Goal: Task Accomplishment & Management: Use online tool/utility

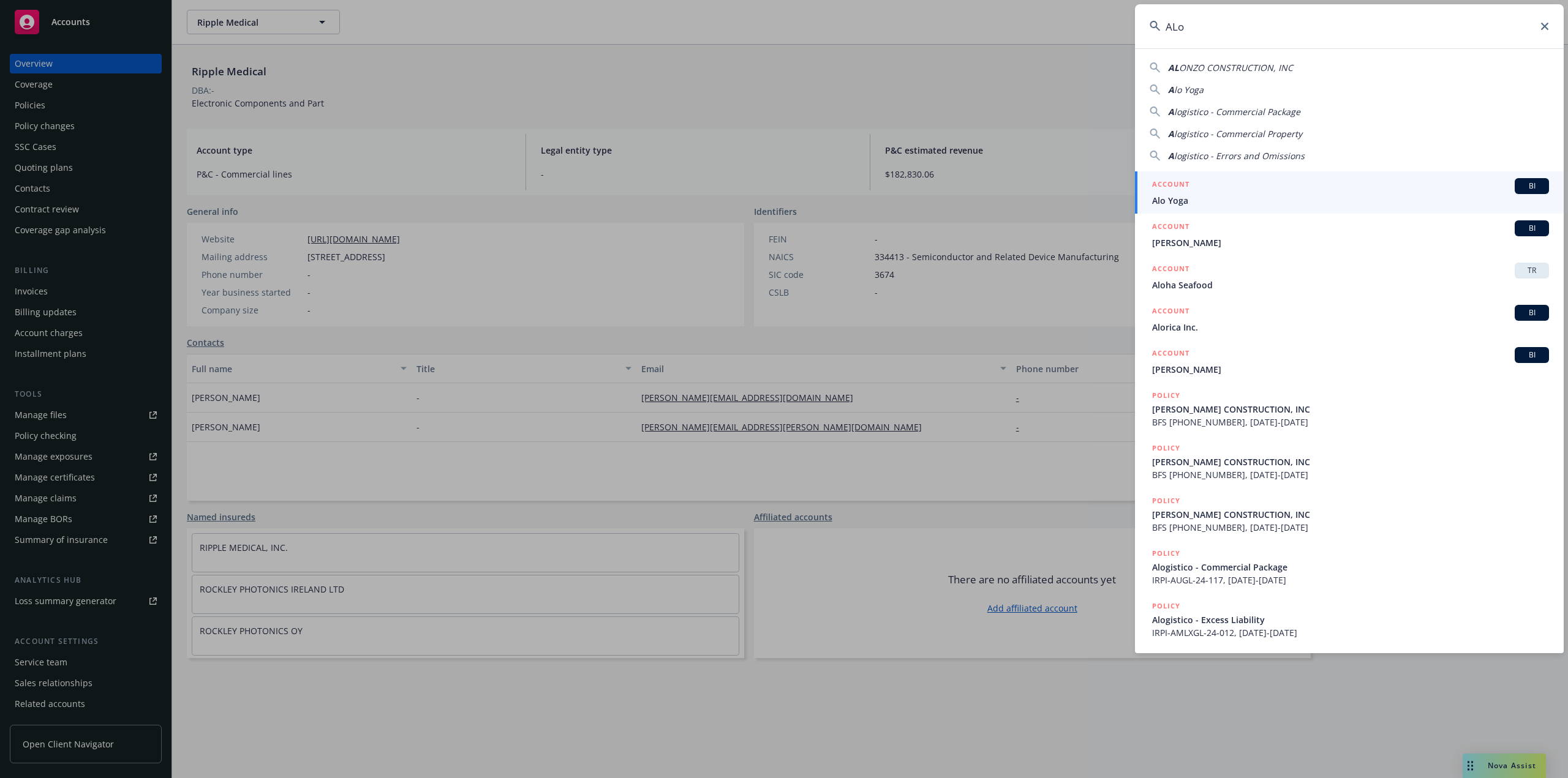
click at [1208, 112] on span "logistico - Commercial Package" at bounding box center [1237, 112] width 126 height 12
type input "Alogistico - Commercial Package"
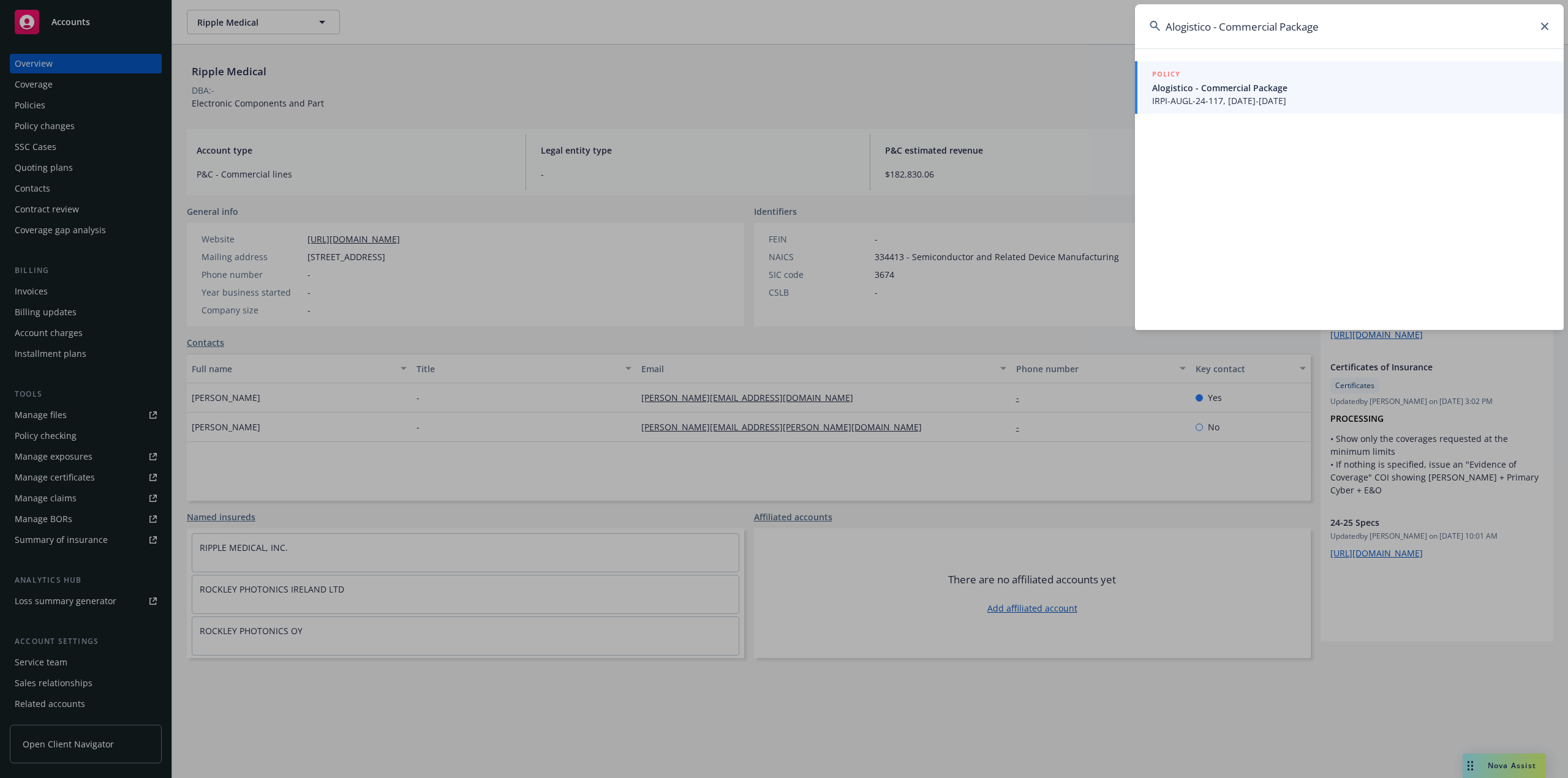
click at [1204, 86] on span "Alogistico - Commercial Package" at bounding box center [1350, 88] width 397 height 13
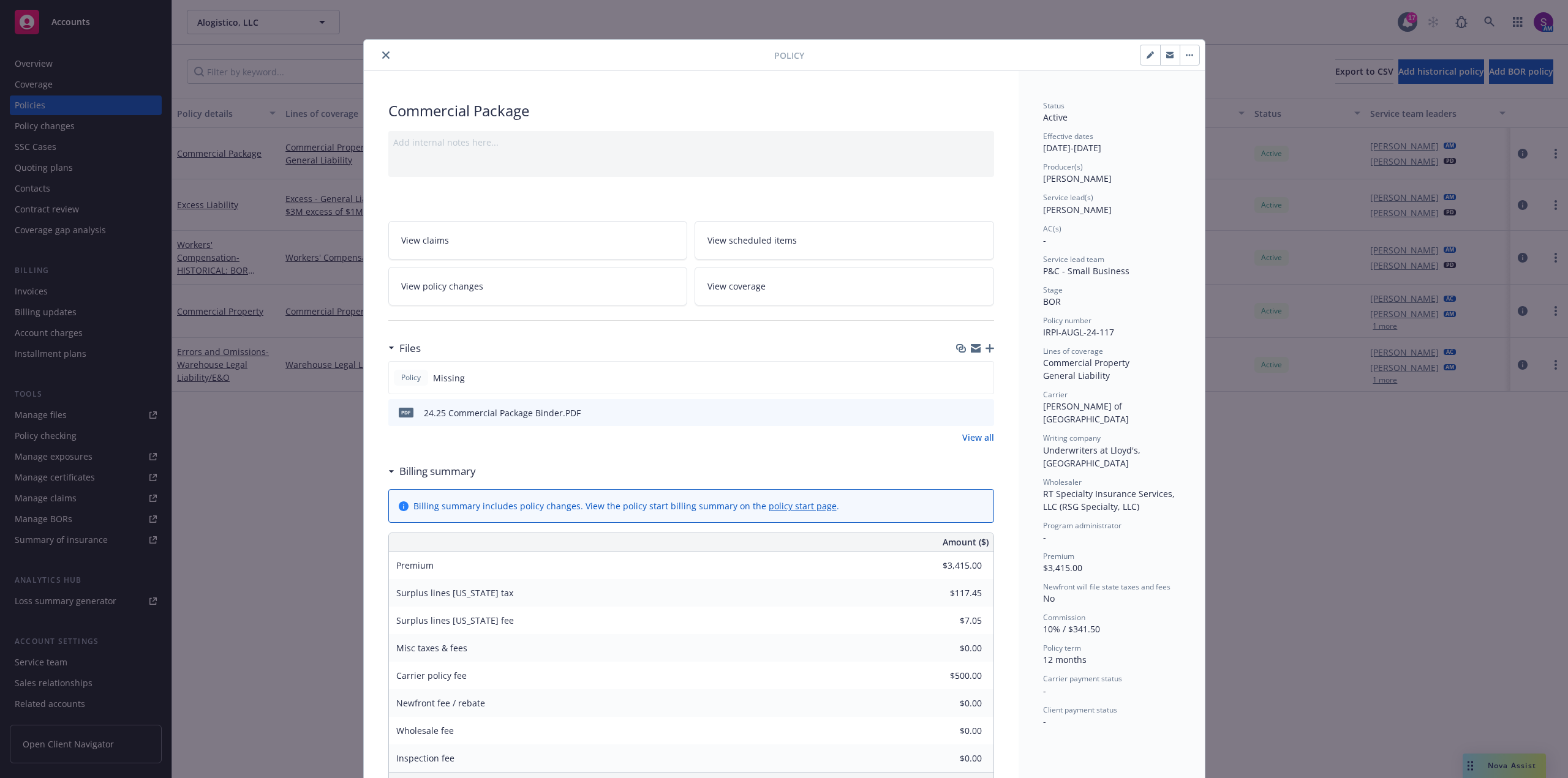
click at [379, 54] on button "close" at bounding box center [386, 55] width 14 height 14
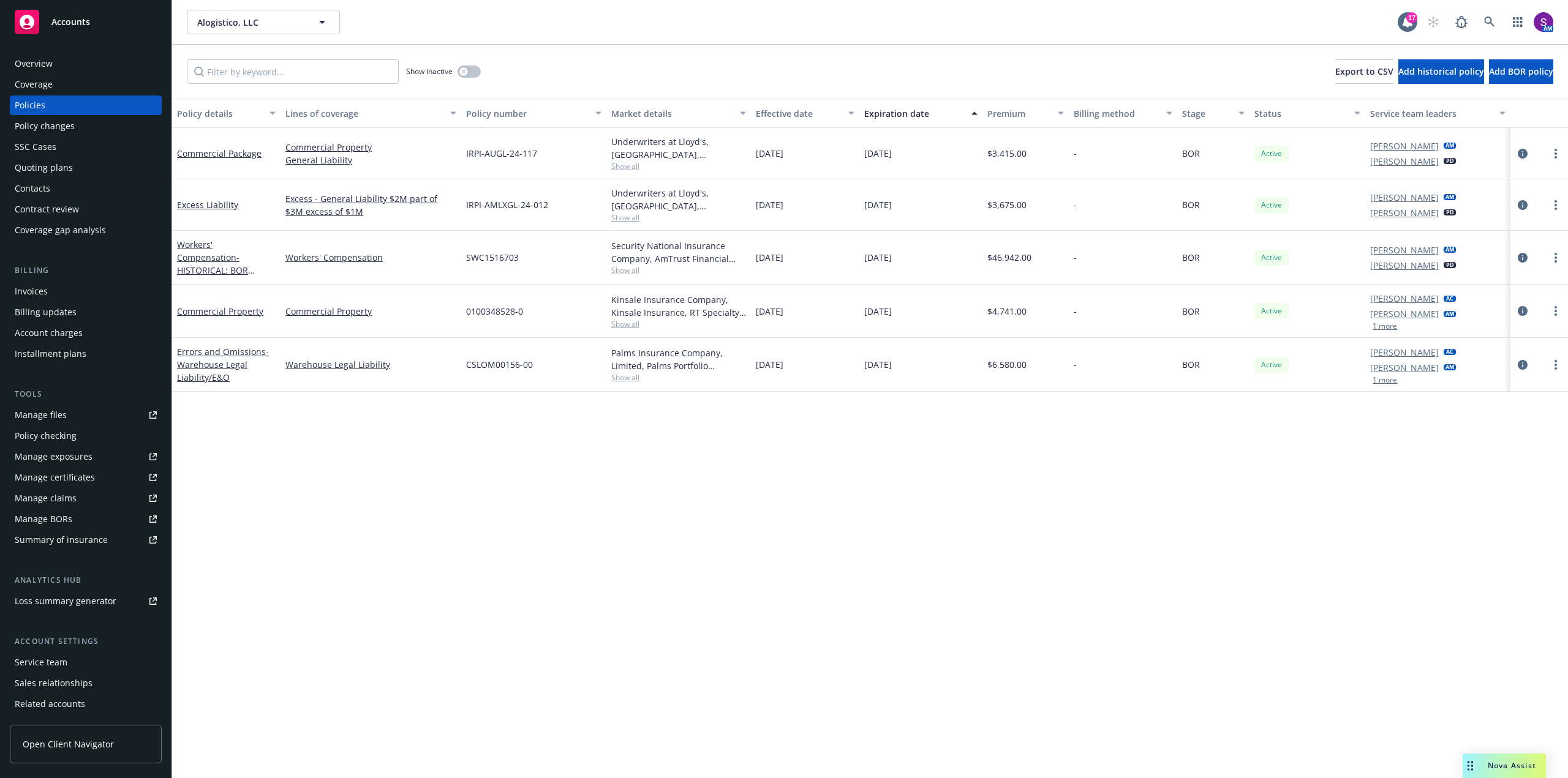
click at [1390, 380] on button "1 more" at bounding box center [1384, 380] width 24 height 7
click at [1387, 323] on button "1 more" at bounding box center [1384, 326] width 24 height 7
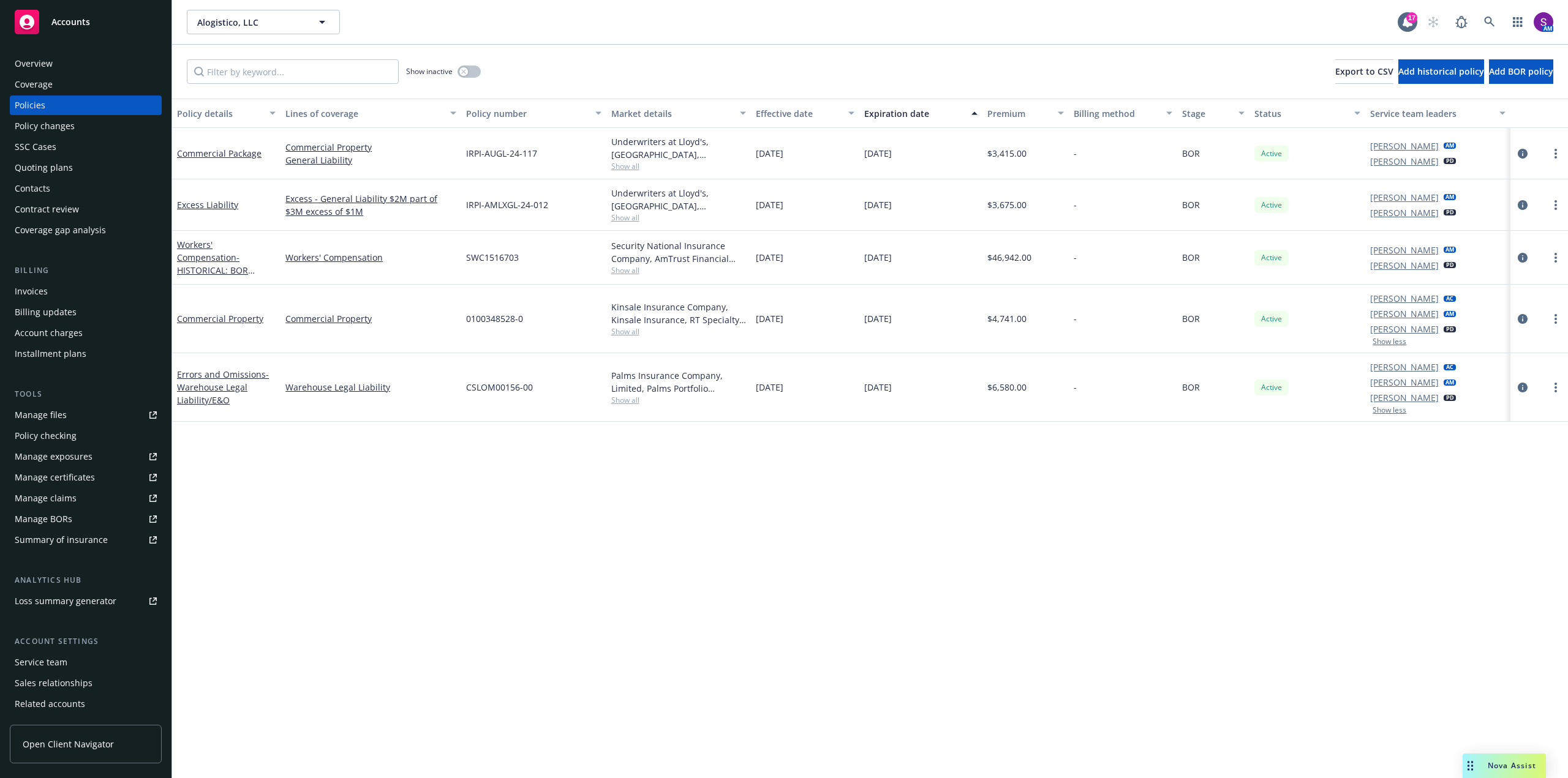
click at [40, 59] on div "Overview" at bounding box center [34, 64] width 38 height 20
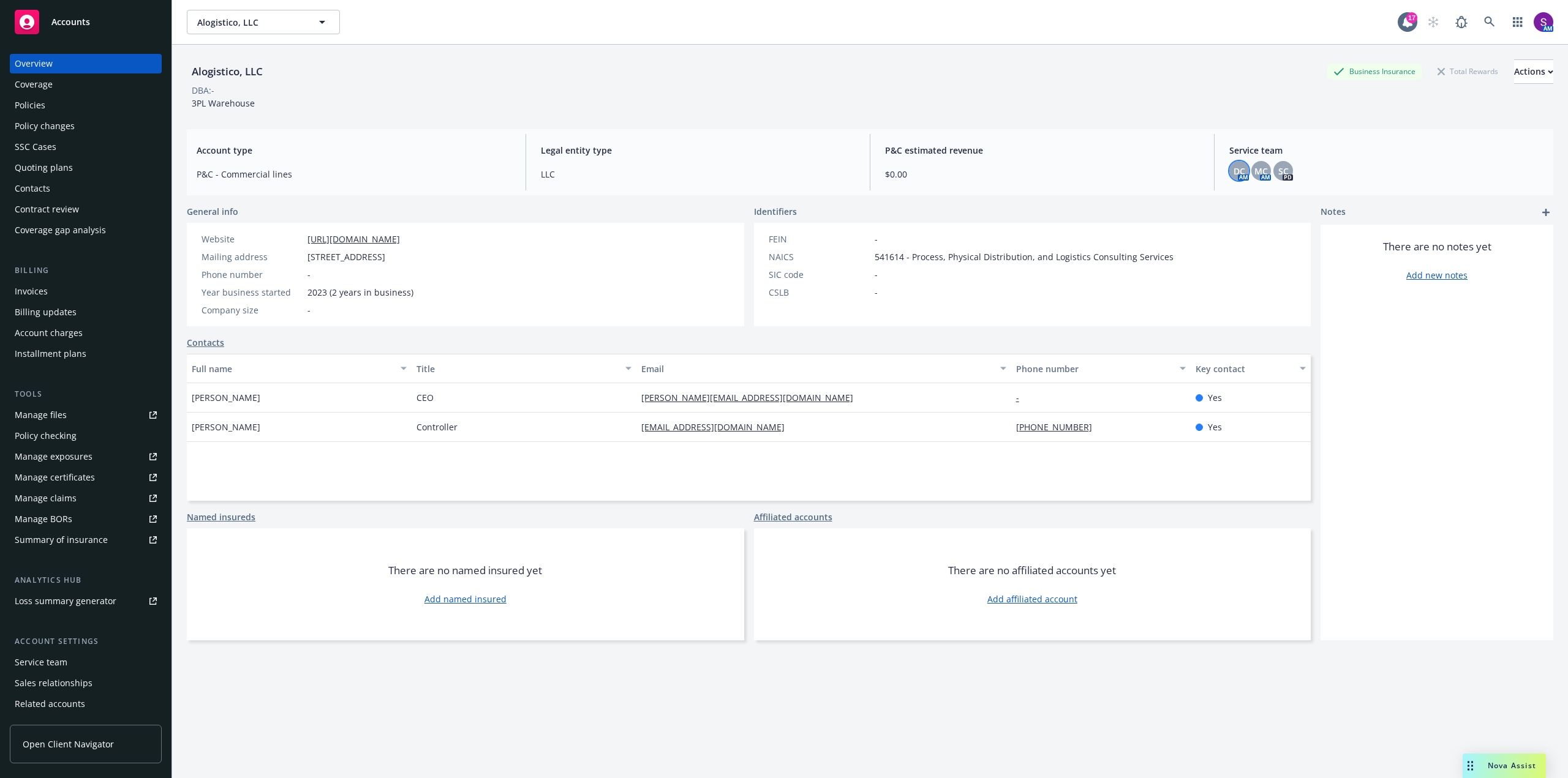
click at [1233, 174] on span "DC" at bounding box center [1239, 171] width 12 height 13
click at [1048, 159] on div "P&C estimated revenue $0.00" at bounding box center [1042, 163] width 334 height 57
click at [43, 104] on div "Policies" at bounding box center [30, 105] width 30 height 20
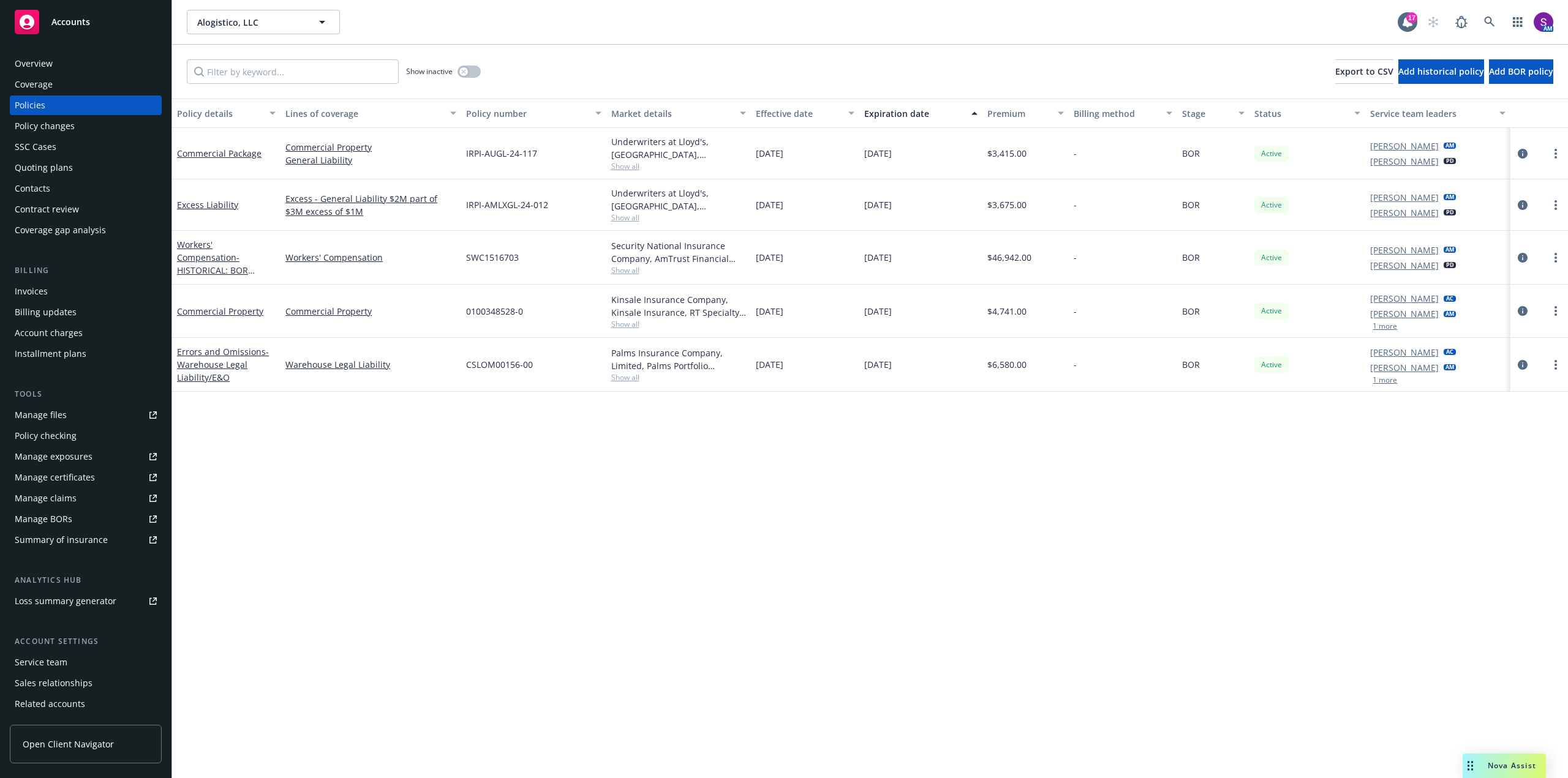
click at [67, 68] on div "Overview" at bounding box center [86, 64] width 142 height 20
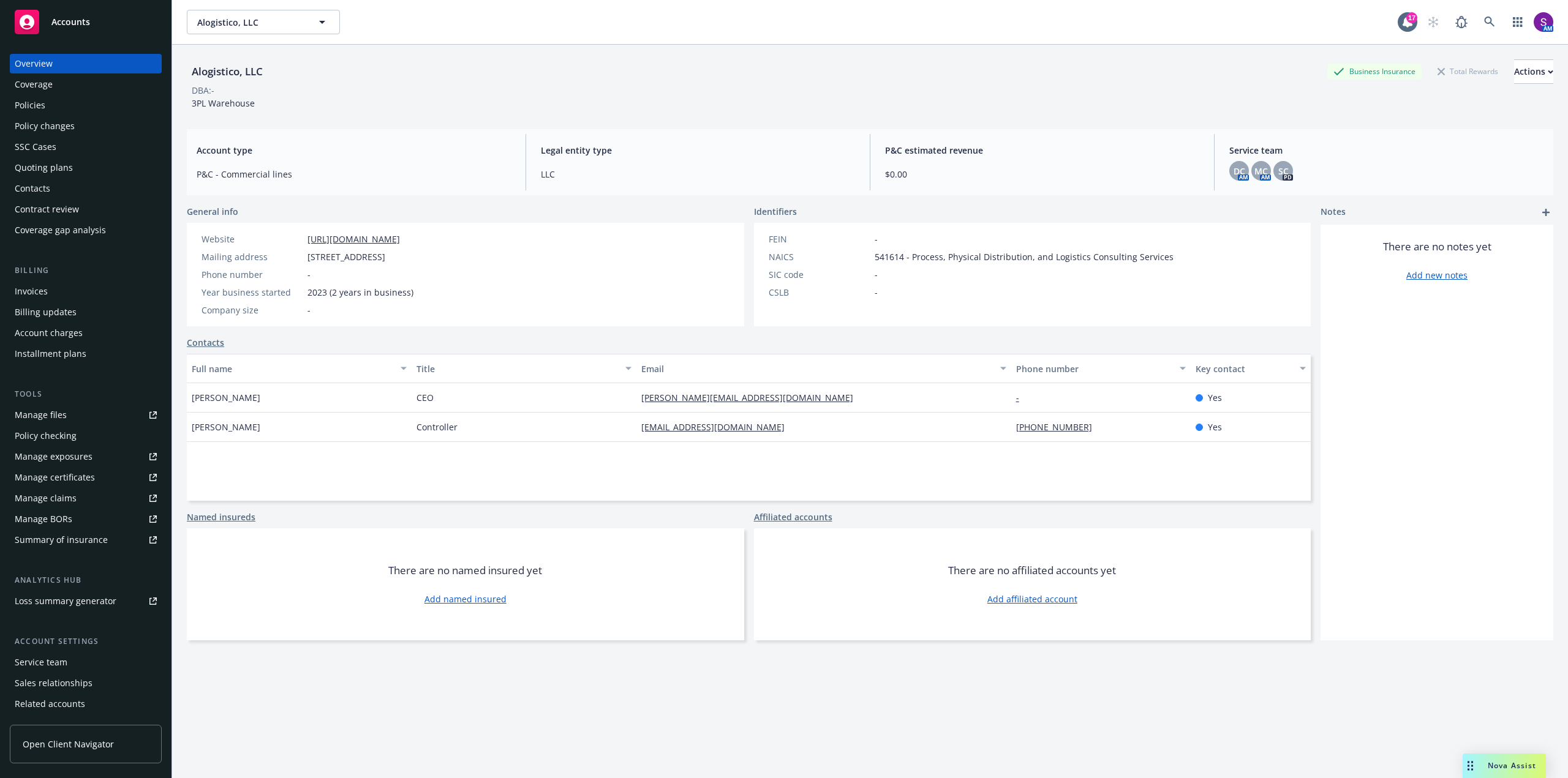
click at [34, 103] on div "Policies" at bounding box center [30, 105] width 30 height 20
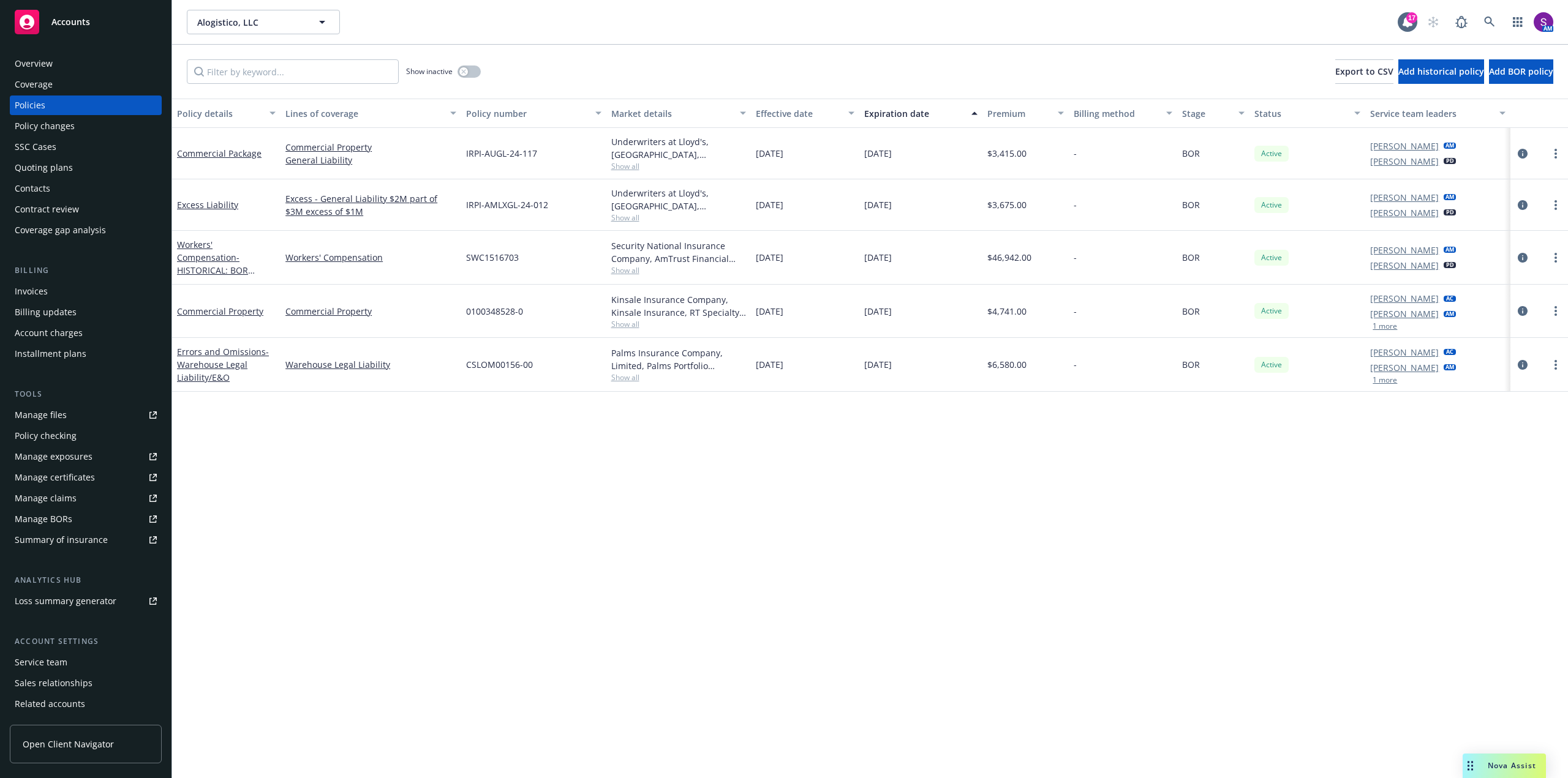
click at [61, 65] on div "Overview" at bounding box center [86, 64] width 142 height 20
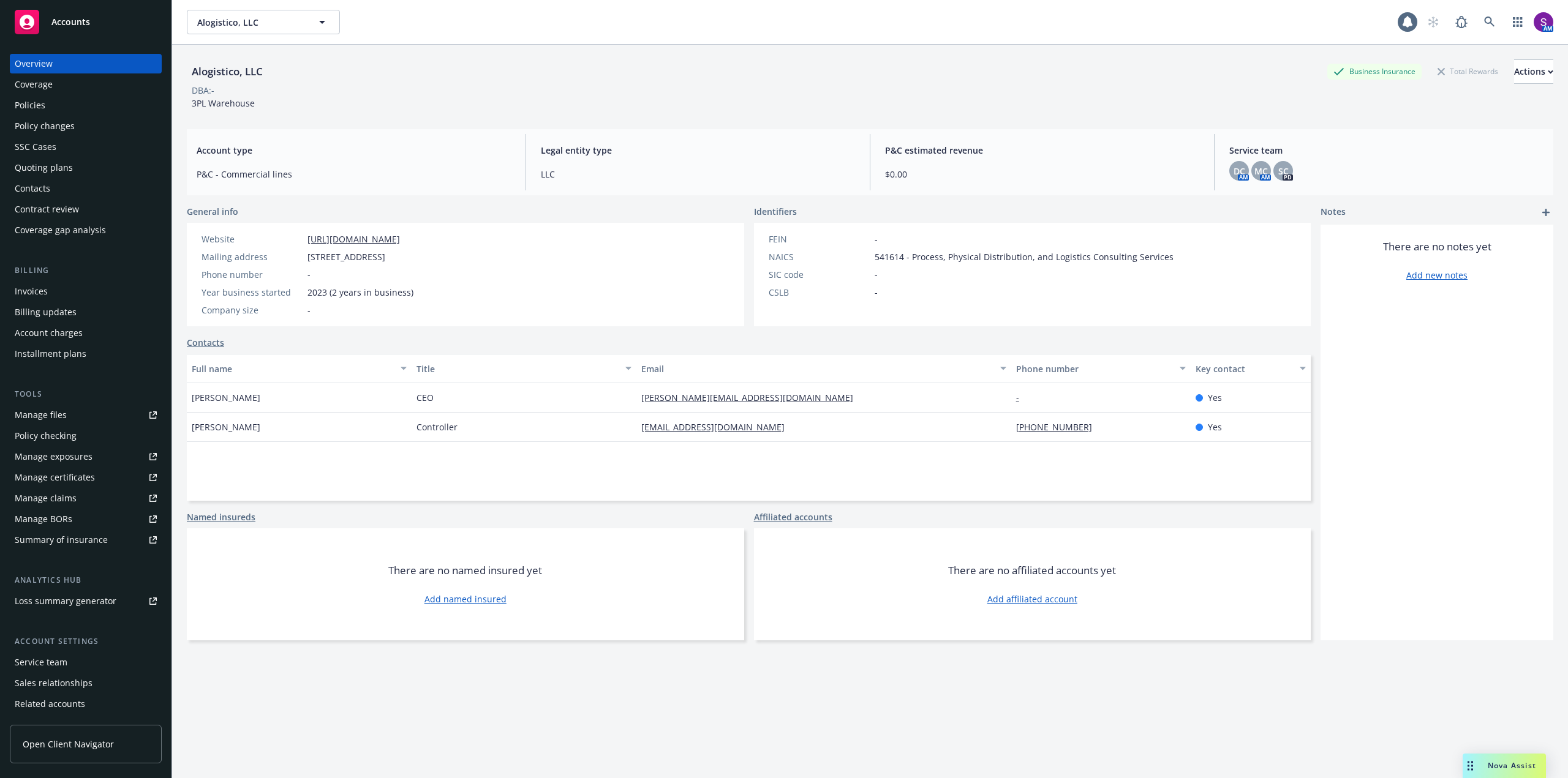
click at [66, 106] on div "Policies" at bounding box center [86, 105] width 142 height 20
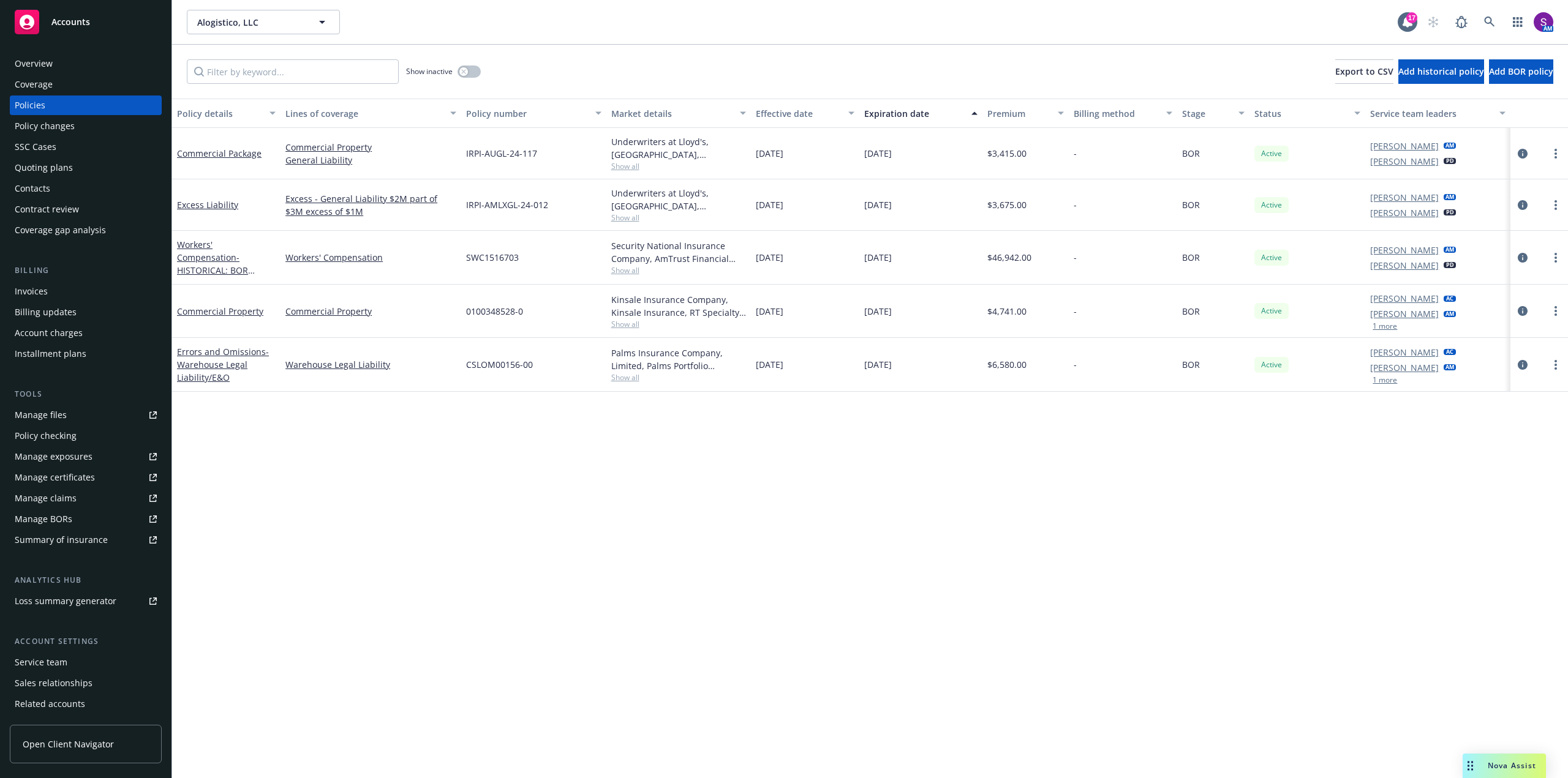
click at [76, 174] on div "Quoting plans" at bounding box center [86, 168] width 142 height 20
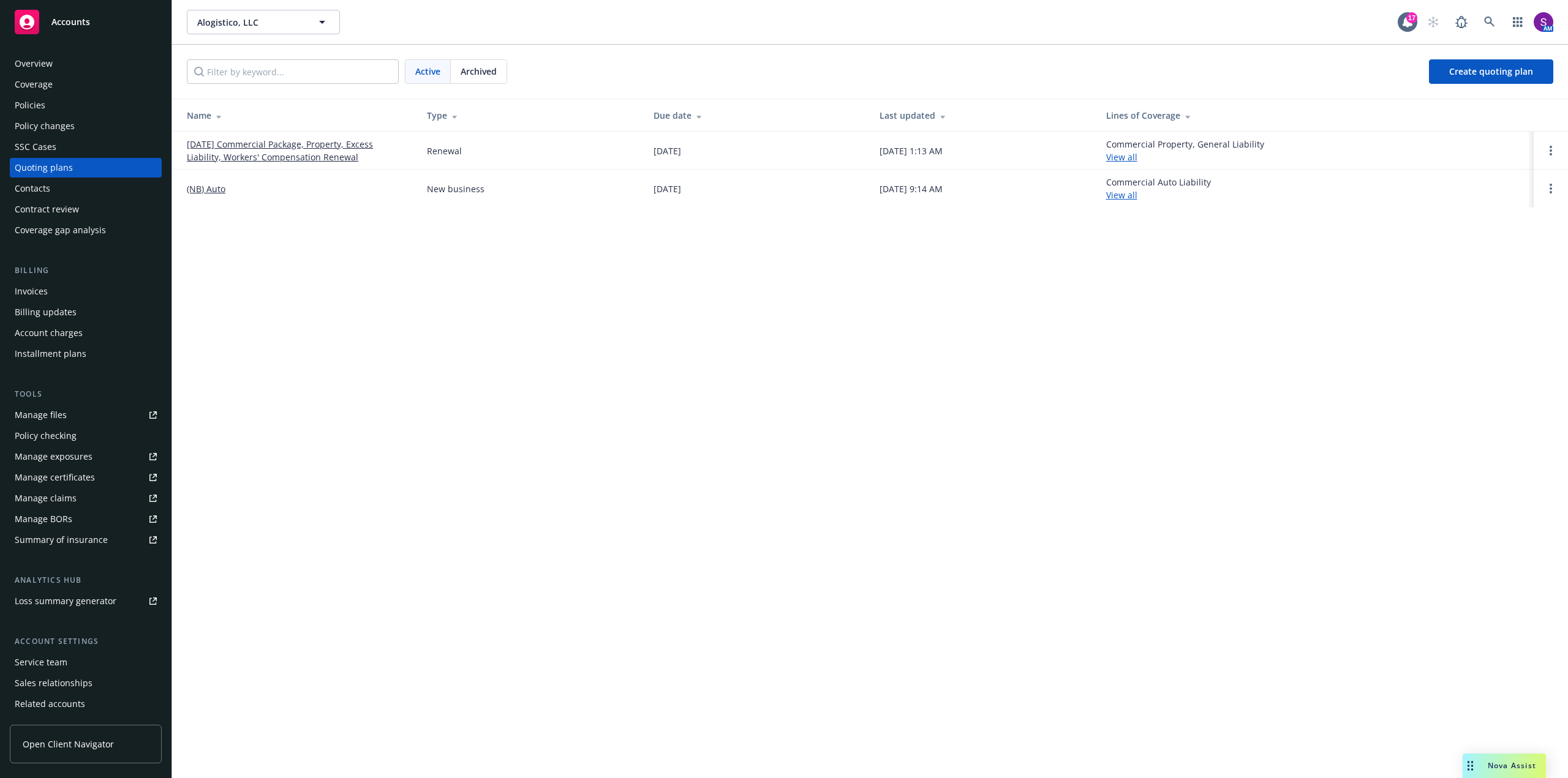
click at [287, 147] on link "[DATE] Commercial Package, Property, Excess Liability, Workers' Compensation Re…" at bounding box center [297, 150] width 221 height 26
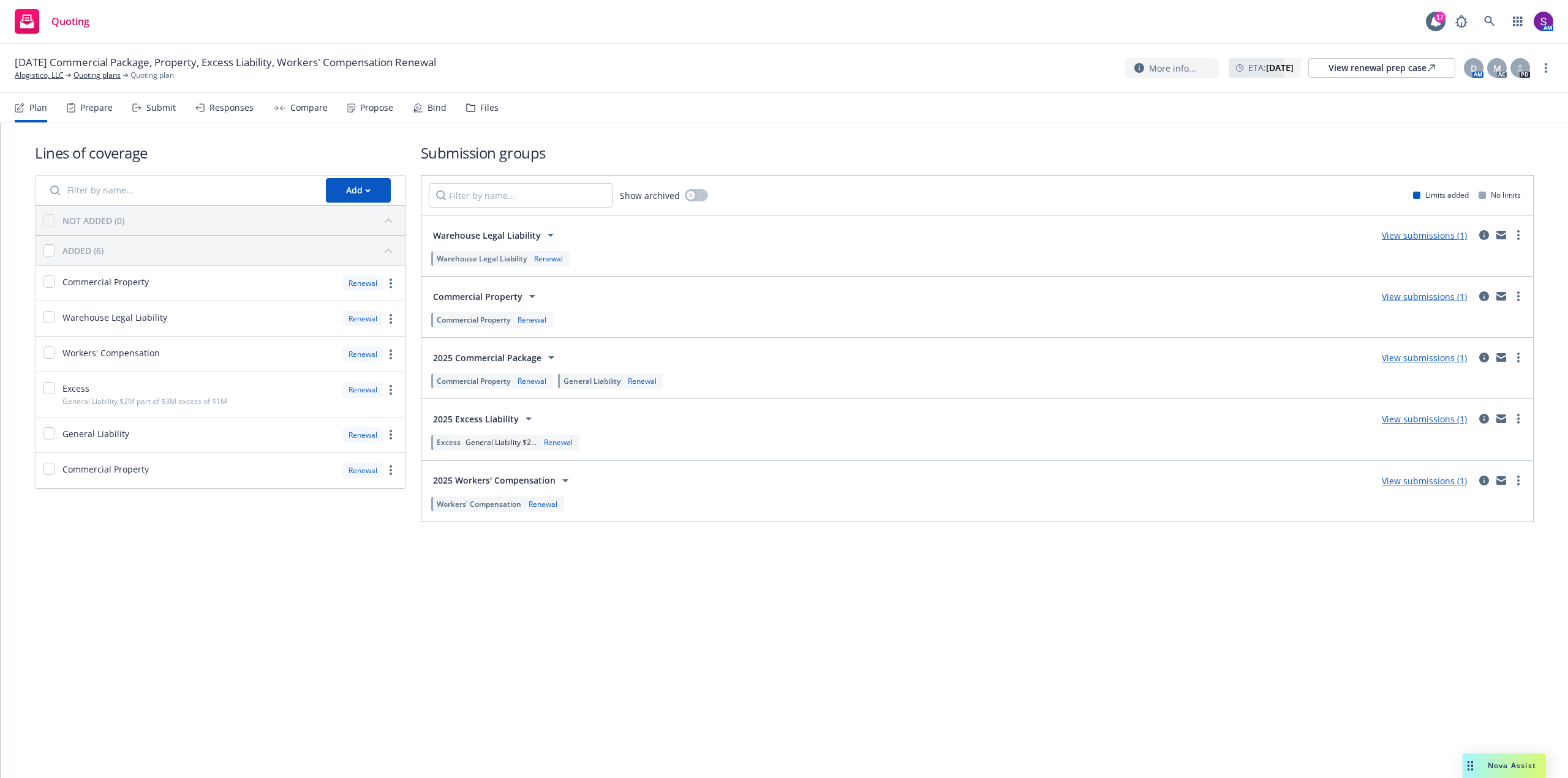
click at [94, 112] on div "Prepare" at bounding box center [96, 107] width 32 height 10
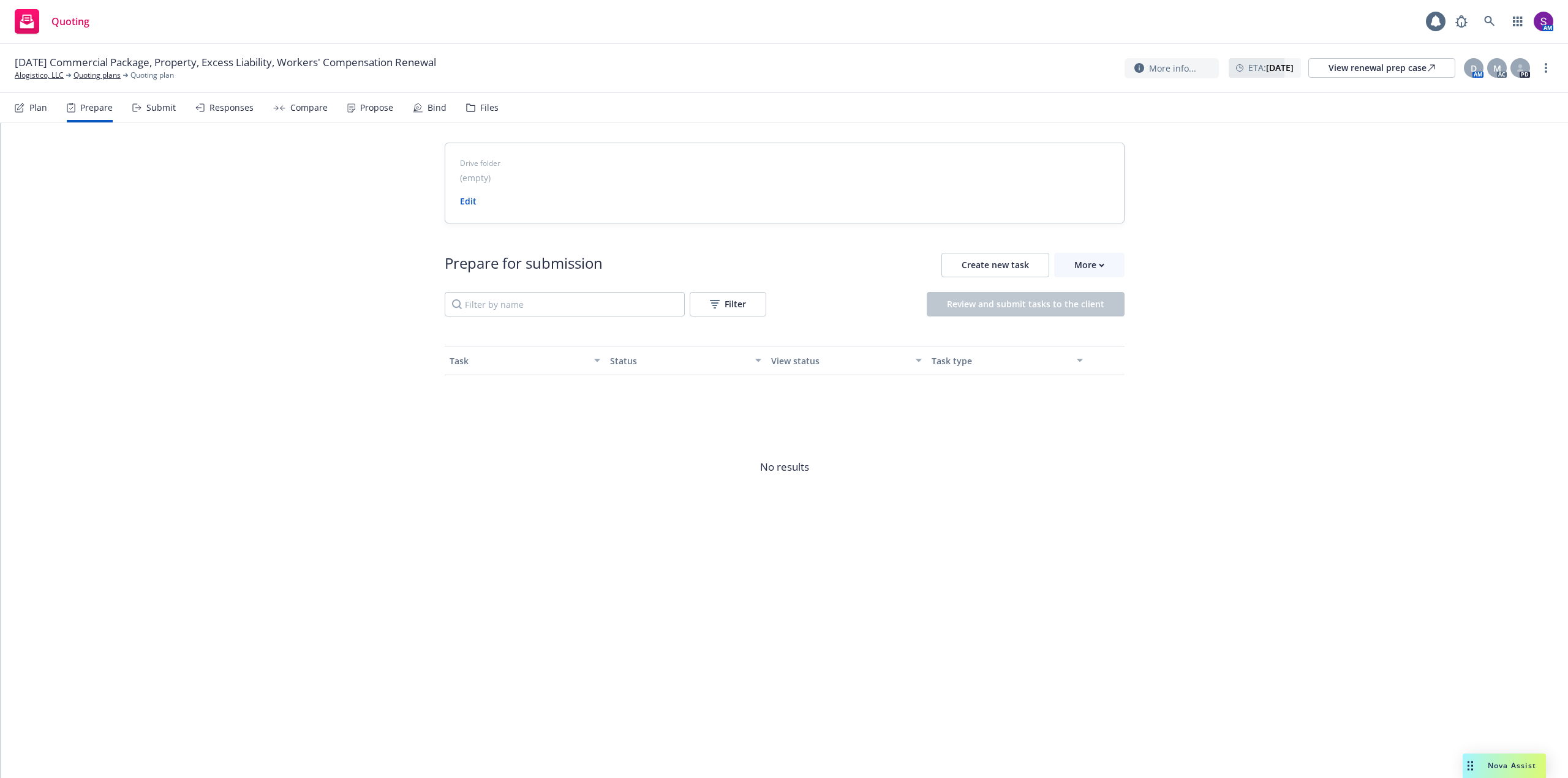
click at [165, 113] on div "Submit" at bounding box center [154, 107] width 43 height 30
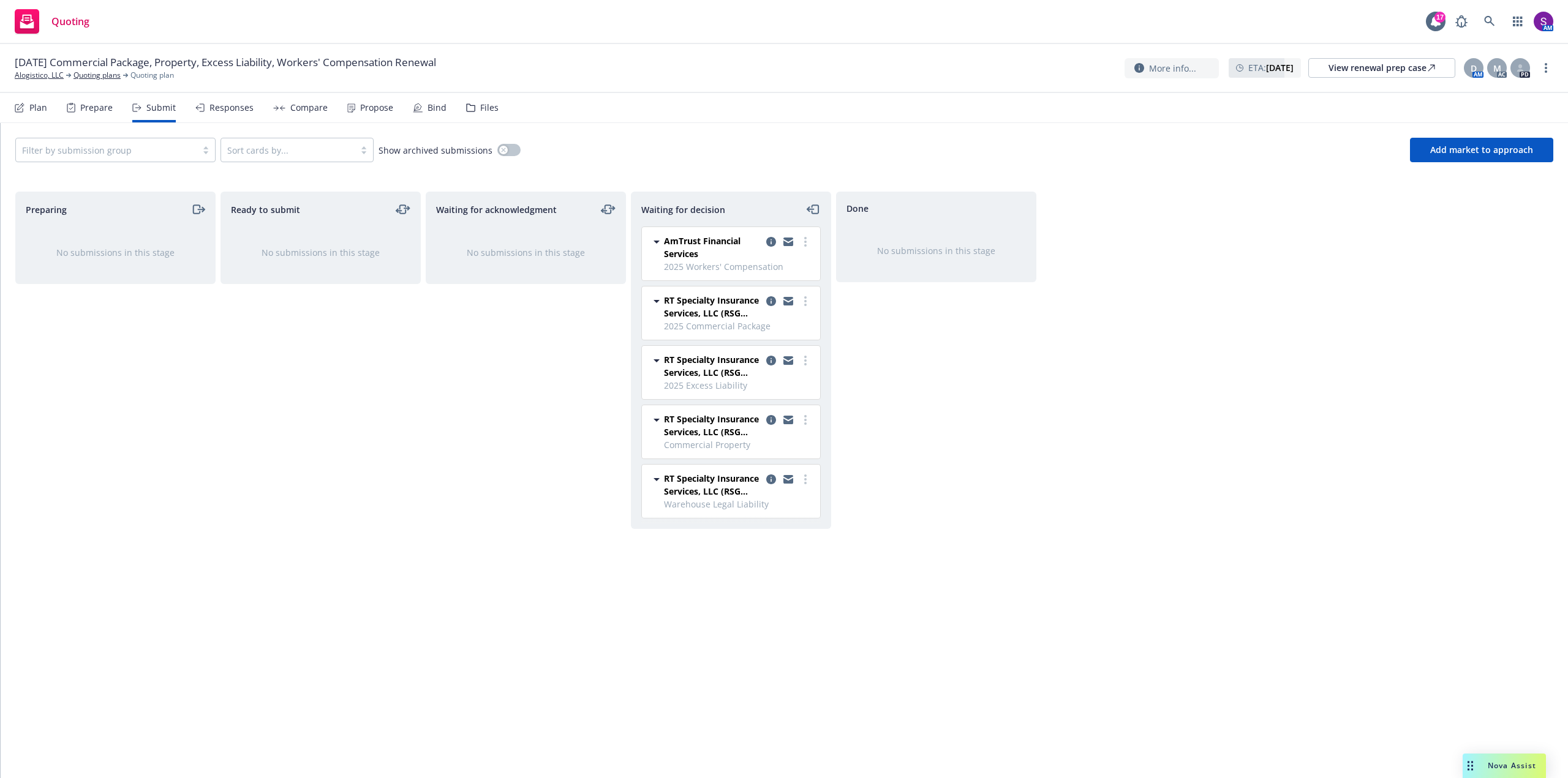
click at [238, 111] on div "Responses" at bounding box center [231, 107] width 44 height 10
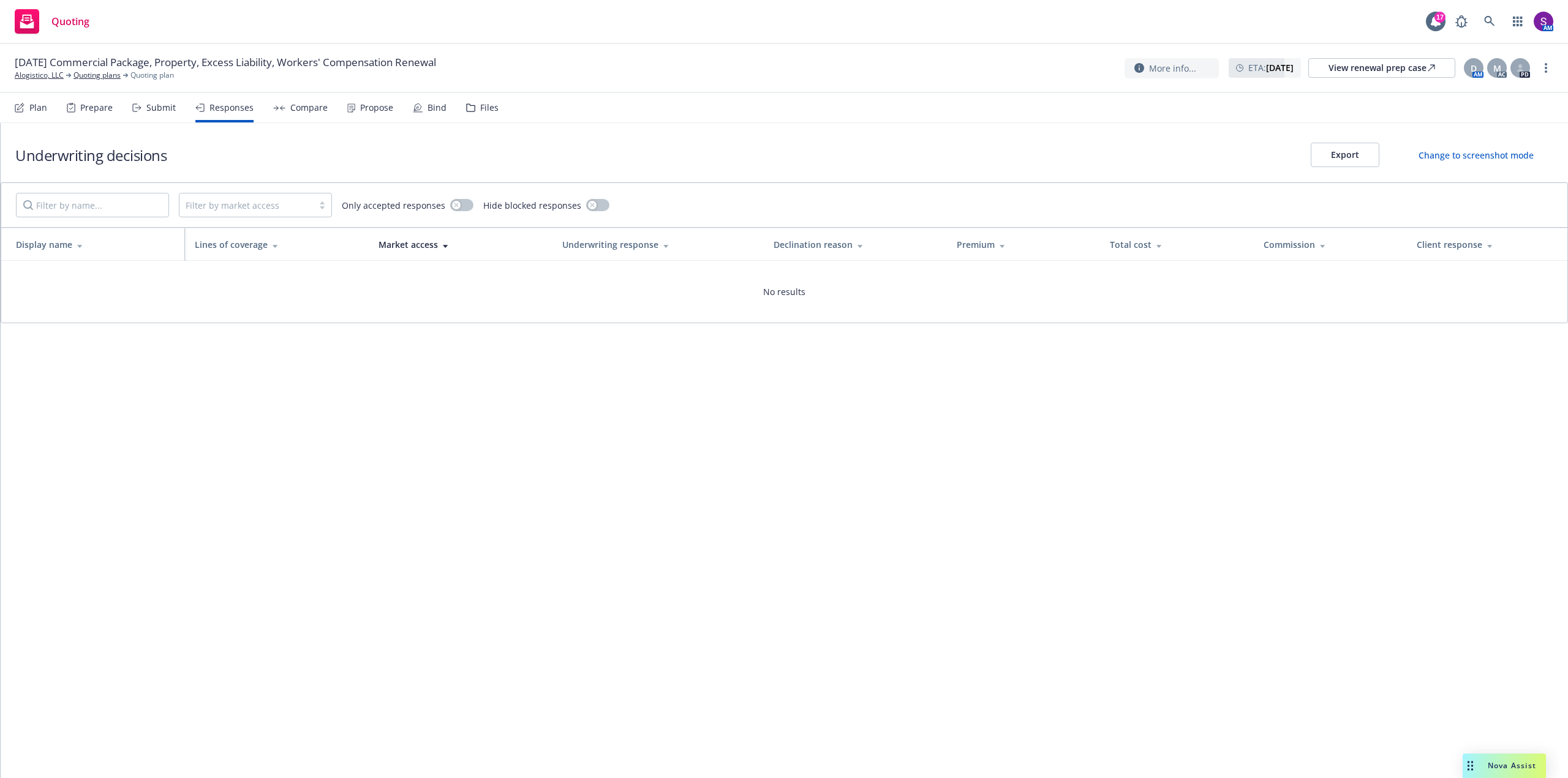
click at [163, 101] on div "Submit" at bounding box center [154, 107] width 43 height 30
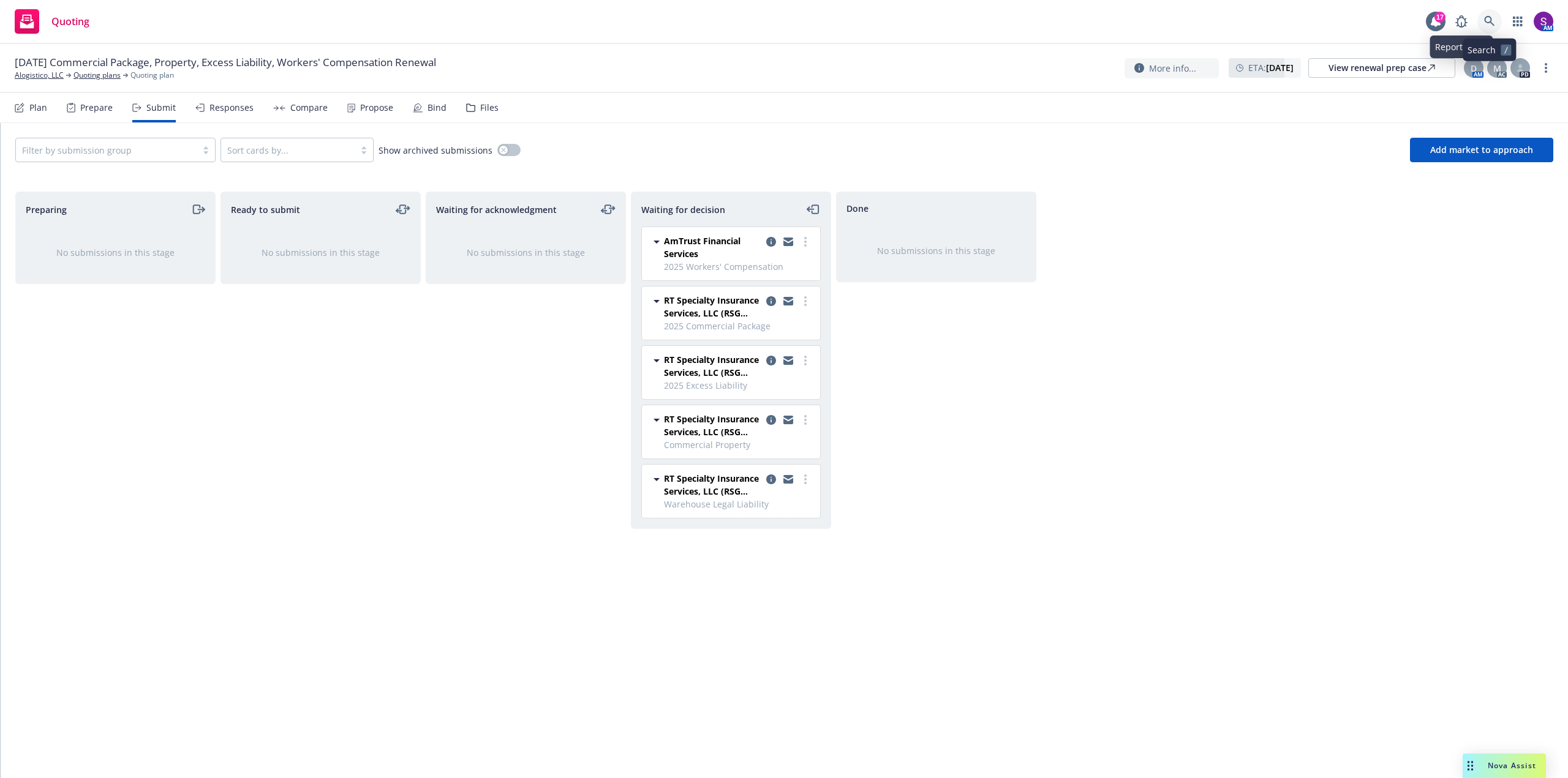
click at [1483, 19] on link at bounding box center [1489, 21] width 24 height 24
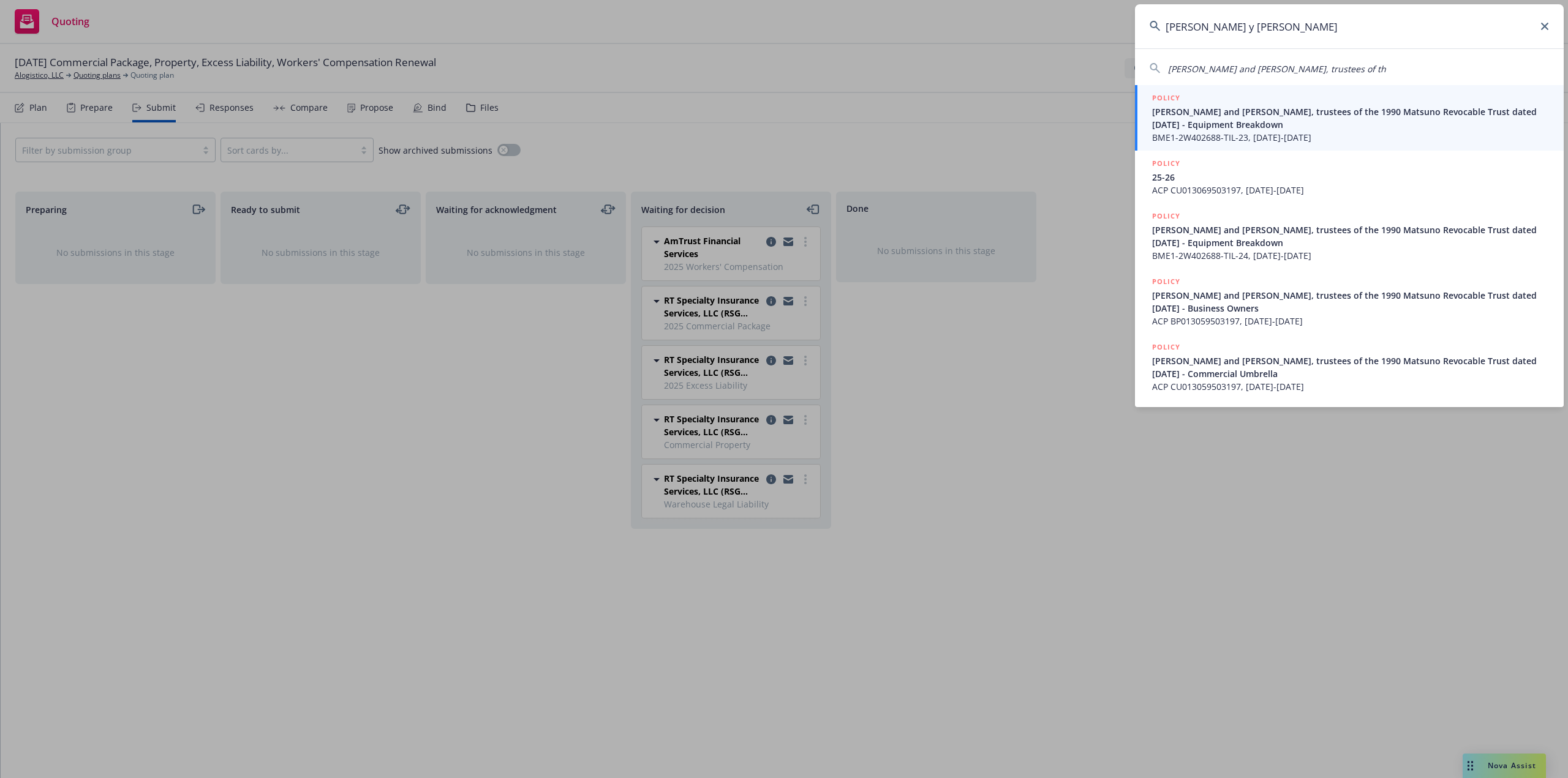
type input "michael y mats"
click at [1199, 118] on span "Michael Y Matsuno and Tomi Matsuno, trustees of the 1990 Matsuno Revocable Trus…" at bounding box center [1350, 118] width 397 height 26
